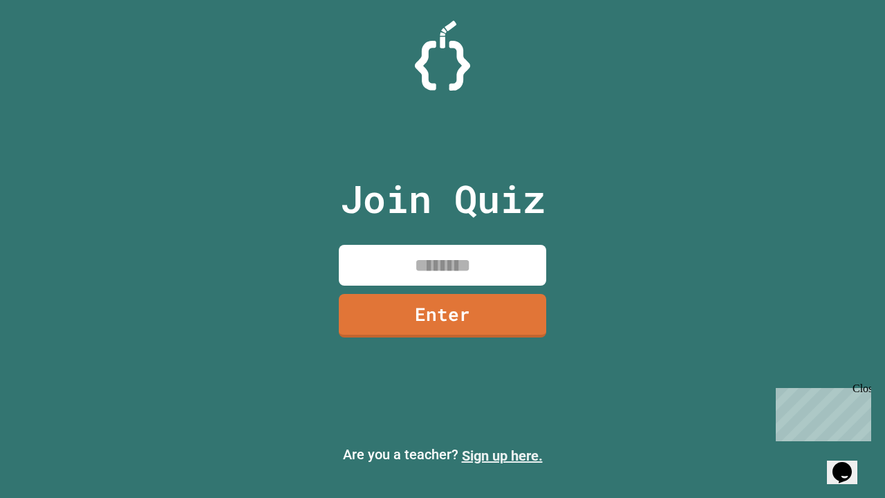
click at [502, 456] on link "Sign up here." at bounding box center [502, 455] width 81 height 17
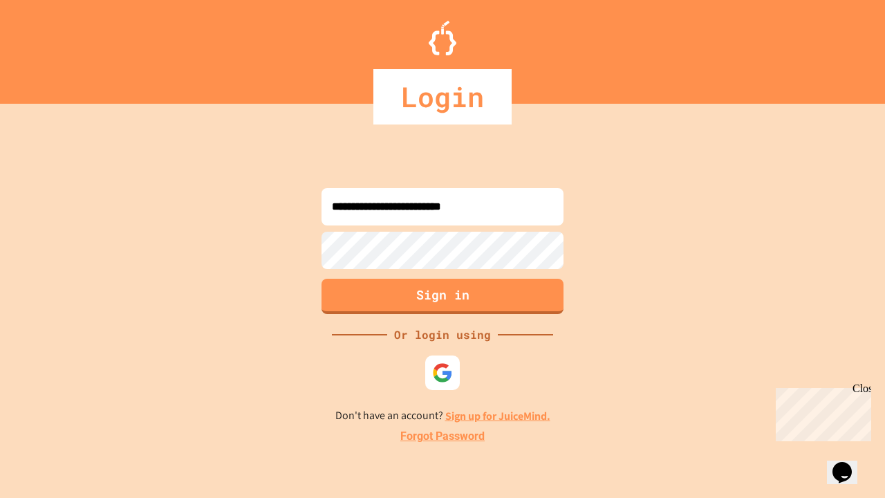
type input "**********"
